Goal: Find specific page/section: Find specific page/section

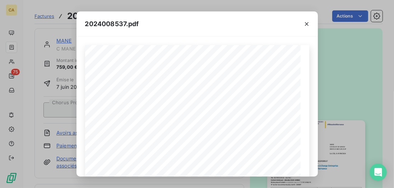
scroll to position [61, 0]
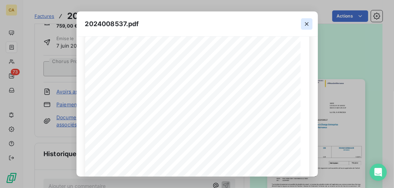
click at [304, 24] on icon "button" at bounding box center [306, 23] width 7 height 7
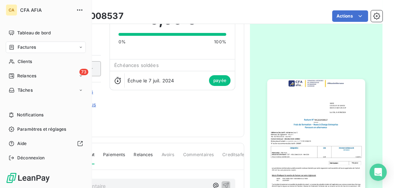
click at [32, 45] on span "Factures" at bounding box center [27, 47] width 18 height 6
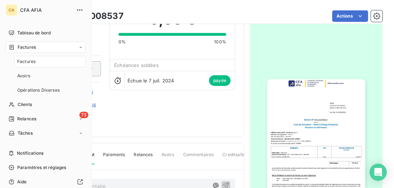
click at [35, 67] on nav "Factures Avoirs Opérations Diverses" at bounding box center [49, 76] width 71 height 40
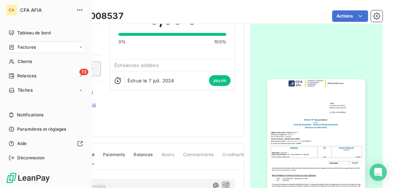
click at [18, 45] on span "Factures" at bounding box center [27, 47] width 18 height 6
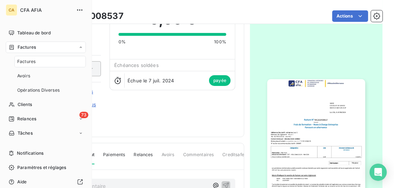
click at [29, 62] on span "Factures" at bounding box center [26, 62] width 18 height 6
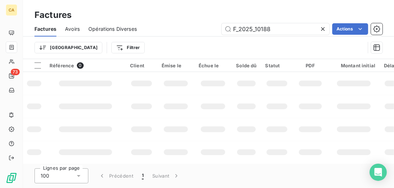
drag, startPoint x: 290, startPoint y: 31, endPoint x: 134, endPoint y: 31, distance: 155.8
click at [138, 31] on div "Factures Avoirs Opérations Diverses F_2025_10188 Actions" at bounding box center [208, 29] width 371 height 15
type input "F_2025_7182"
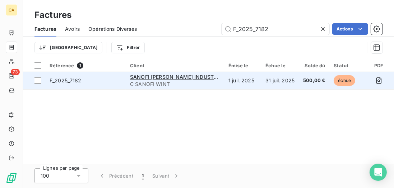
click at [153, 86] on span "C SANOFI WINT" at bounding box center [175, 84] width 90 height 7
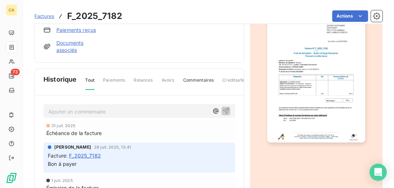
scroll to position [123, 0]
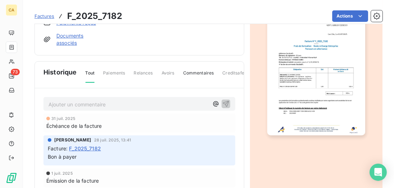
click at [83, 101] on p "Ajouter un commentaire ﻿" at bounding box center [128, 104] width 160 height 9
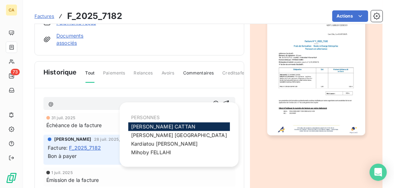
click at [134, 128] on span "Aurélie CATTAN" at bounding box center [163, 127] width 64 height 6
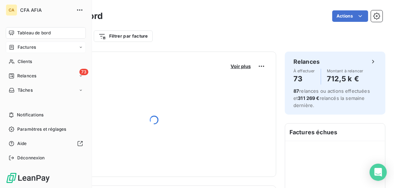
click at [33, 48] on span "Factures" at bounding box center [27, 47] width 18 height 6
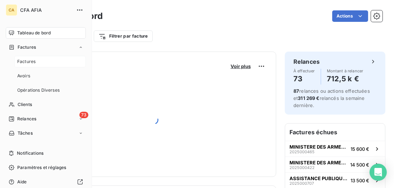
click at [33, 57] on div "Factures" at bounding box center [49, 61] width 71 height 11
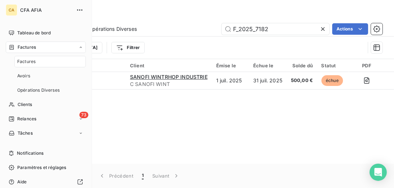
click at [33, 61] on span "Factures" at bounding box center [26, 62] width 18 height 6
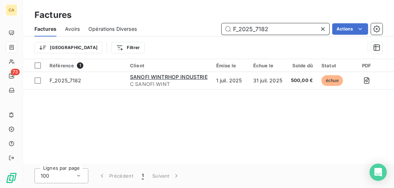
drag, startPoint x: 268, startPoint y: 32, endPoint x: 256, endPoint y: 34, distance: 12.3
click at [256, 34] on input "F_2025_7182" at bounding box center [275, 28] width 108 height 11
type input "F_2025_11954"
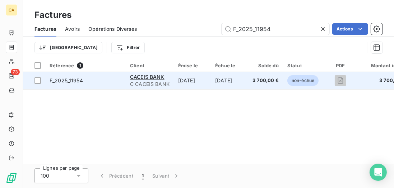
click at [204, 79] on td "[DATE]" at bounding box center [192, 80] width 37 height 17
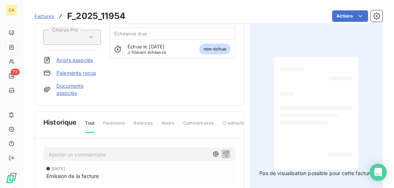
scroll to position [103, 0]
